Goal: Check status

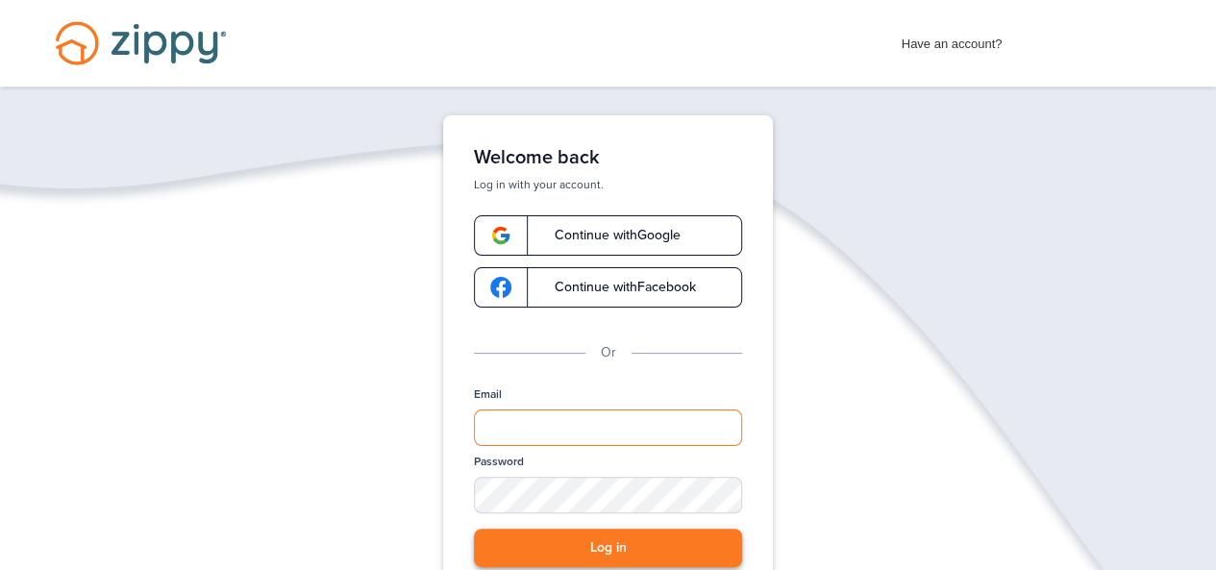
type input "**********"
click at [622, 532] on button "Log in" at bounding box center [608, 548] width 268 height 39
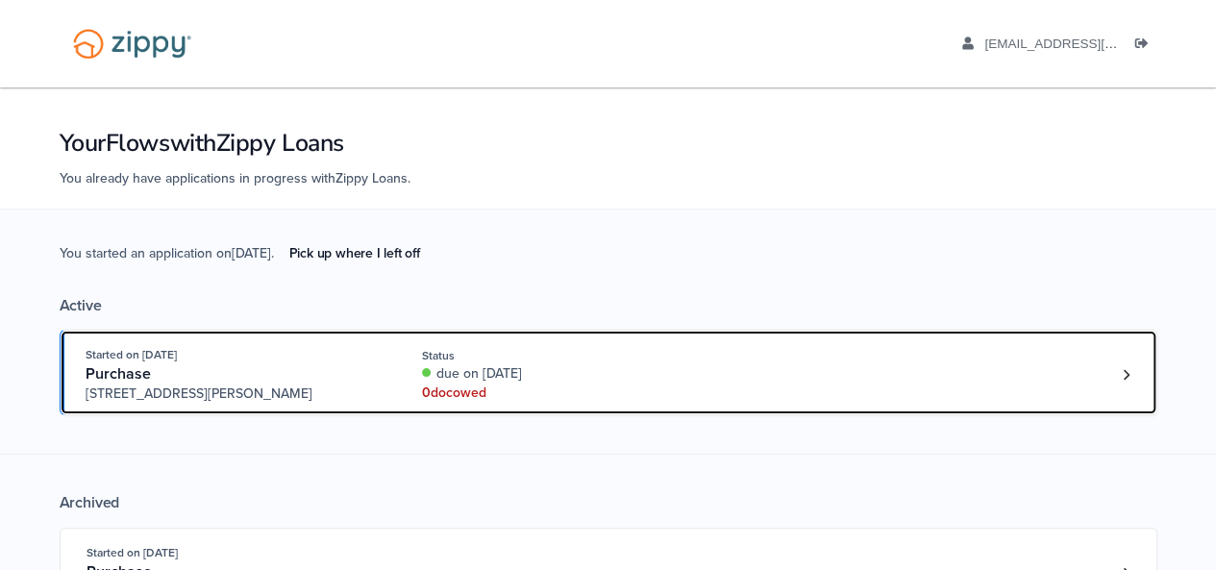
click at [772, 363] on div "Started on [DATE] Purchase [STREET_ADDRESS][PERSON_NAME] Status due on [DATE] 0…" at bounding box center [599, 374] width 1027 height 59
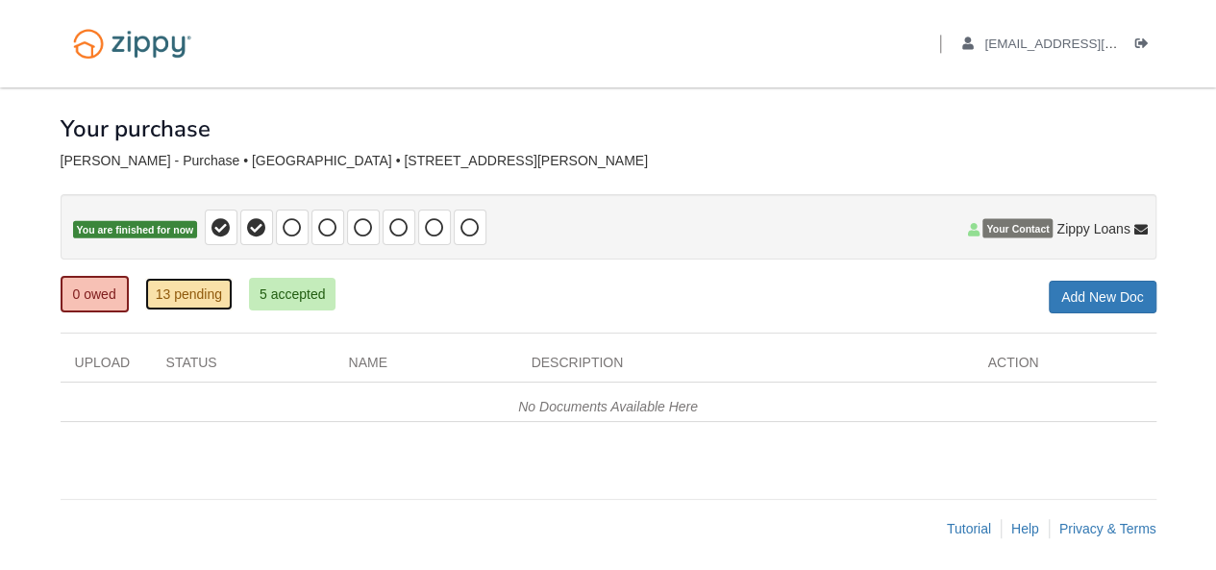
click at [195, 295] on link "13 pending" at bounding box center [188, 294] width 87 height 33
